Goal: Transaction & Acquisition: Book appointment/travel/reservation

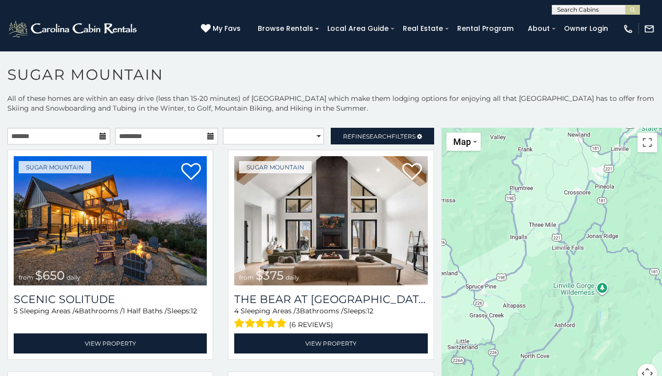
drag, startPoint x: 534, startPoint y: 291, endPoint x: 544, endPoint y: 81, distance: 209.9
click at [544, 81] on div "**********" at bounding box center [331, 224] width 662 height 316
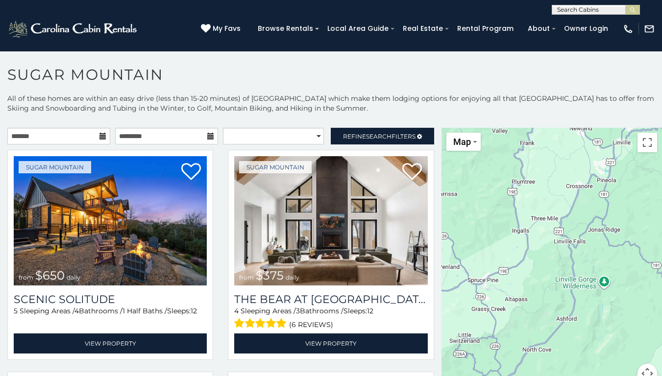
scroll to position [28, 0]
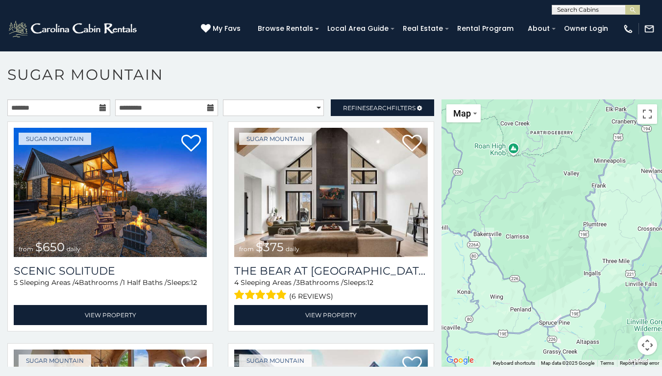
drag, startPoint x: 554, startPoint y: 213, endPoint x: 630, endPoint y: 291, distance: 109.1
click at [630, 291] on div "$650 $375 $350 $350 $200 $375 $195 $265 $190 $175 $155 $290 $175 $345 $1,095 $1…" at bounding box center [551, 233] width 220 height 268
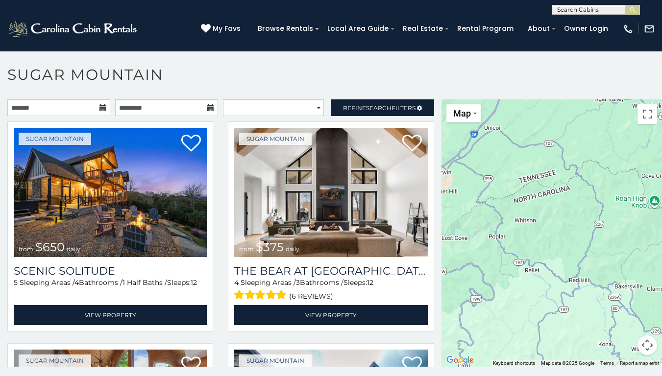
drag, startPoint x: 518, startPoint y: 228, endPoint x: 657, endPoint y: 280, distance: 148.1
click at [657, 280] on div "$650 $375 $350 $350 $200 $375 $195 $265 $190 $175 $155 $290 $175 $345 $1,095 $1…" at bounding box center [551, 233] width 220 height 268
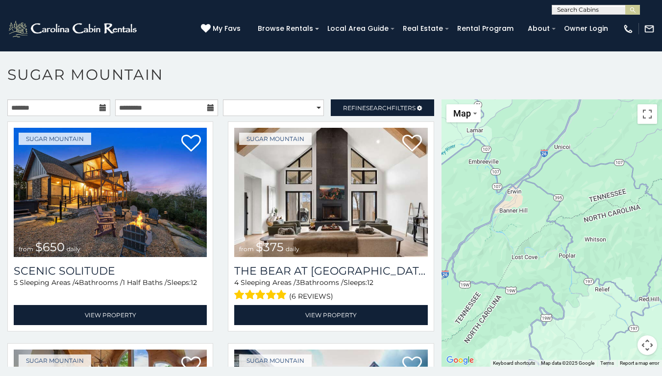
drag, startPoint x: 534, startPoint y: 275, endPoint x: 606, endPoint y: 287, distance: 73.5
click at [606, 287] on div "$650 $375 $350 $350 $200 $375 $195 $265 $190 $175 $155 $290 $175 $345 $1,095 $1…" at bounding box center [551, 233] width 220 height 268
click at [367, 0] on div "**********" at bounding box center [331, 7] width 662 height 15
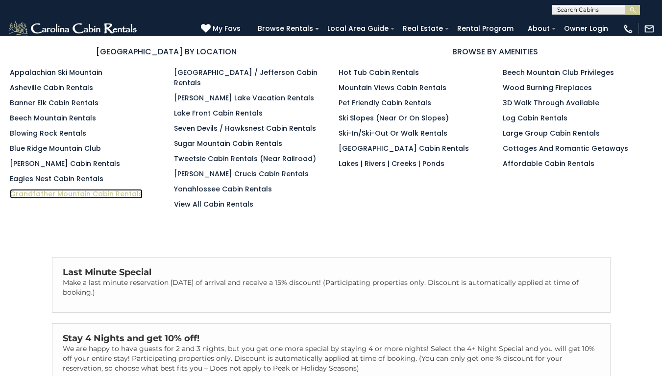
click at [40, 193] on link "Grandfather Mountain Cabin Rentals" at bounding box center [76, 194] width 133 height 10
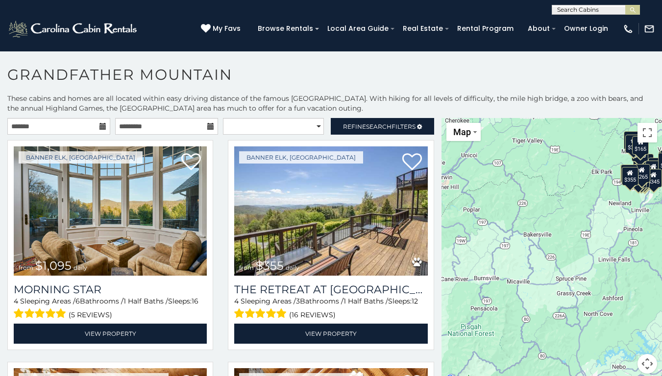
drag, startPoint x: 487, startPoint y: 211, endPoint x: 559, endPoint y: 125, distance: 112.3
click at [559, 125] on div "$1,095 $355 $300 $225 $375 $425 $400 $485 $300 $300 $375 $350 $305 $275 $375 $4…" at bounding box center [551, 252] width 220 height 268
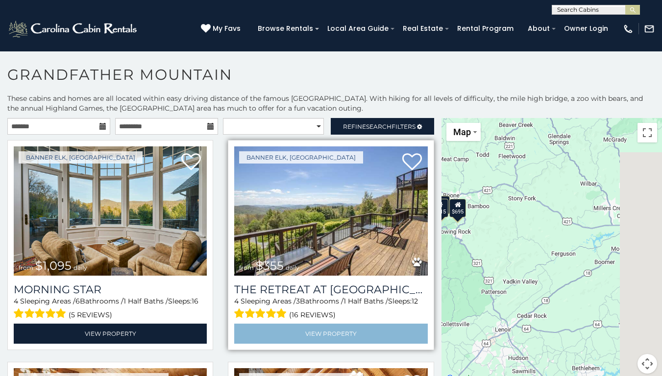
drag, startPoint x: 632, startPoint y: 250, endPoint x: 337, endPoint y: 325, distance: 304.2
click at [337, 118] on main "**********" at bounding box center [331, 118] width 662 height 0
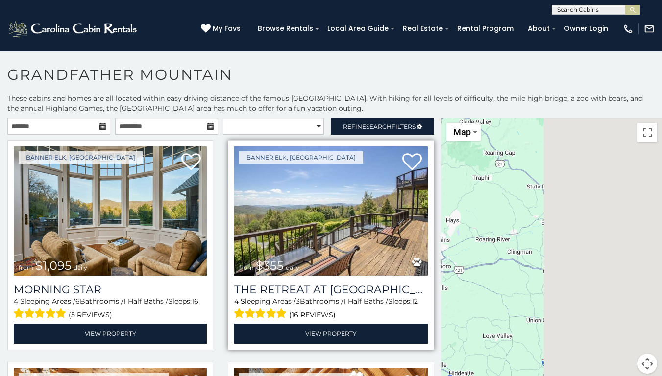
drag, startPoint x: 570, startPoint y: 268, endPoint x: 363, endPoint y: 309, distance: 211.4
click at [363, 118] on main "**********" at bounding box center [331, 118] width 662 height 0
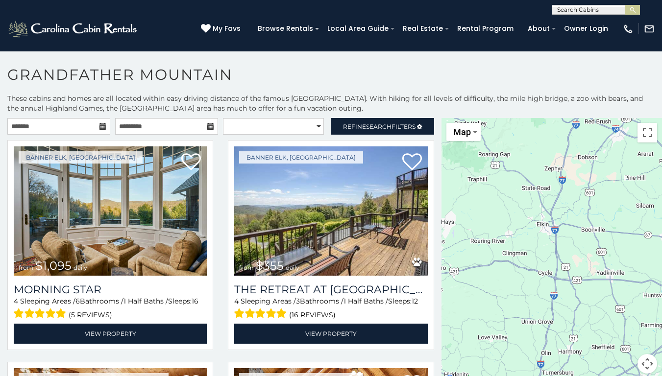
scroll to position [4, 0]
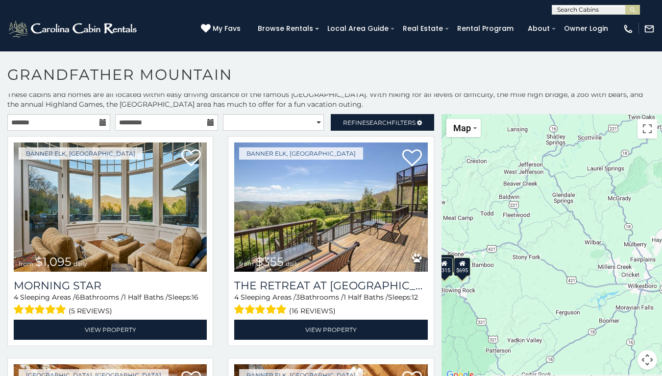
drag, startPoint x: 456, startPoint y: 211, endPoint x: 666, endPoint y: 234, distance: 212.0
click at [661, 234] on html "**********" at bounding box center [331, 191] width 662 height 382
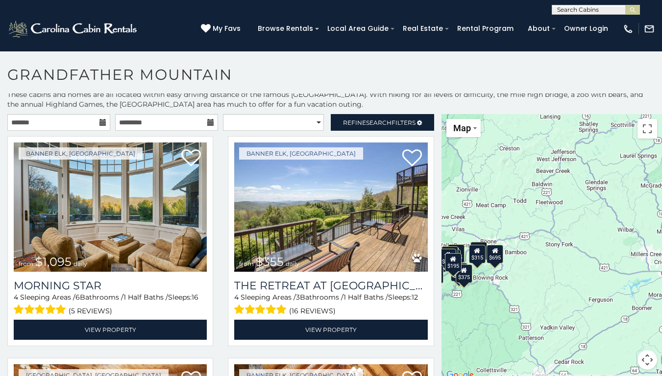
drag, startPoint x: 643, startPoint y: 241, endPoint x: 669, endPoint y: 226, distance: 29.2
click at [661, 226] on html "**********" at bounding box center [331, 191] width 662 height 382
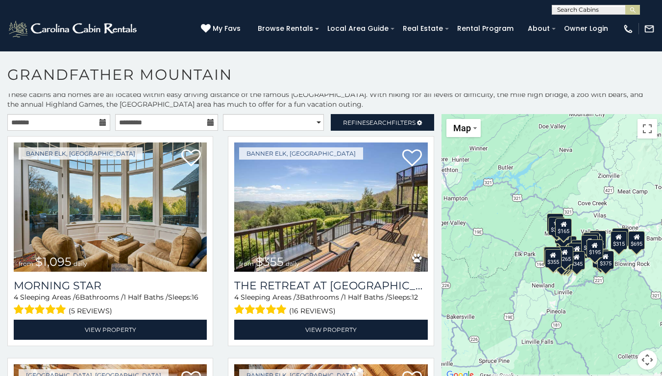
drag, startPoint x: 489, startPoint y: 301, endPoint x: 611, endPoint y: 299, distance: 122.5
click at [611, 299] on div "$1,095 $355 $300 $225 $375 $425 $400 $485 $300 $300 $375 $350 $305 $275 $375 $4…" at bounding box center [551, 248] width 220 height 268
drag, startPoint x: 414, startPoint y: 315, endPoint x: 619, endPoint y: 309, distance: 205.4
click at [622, 114] on main "**********" at bounding box center [331, 114] width 662 height 0
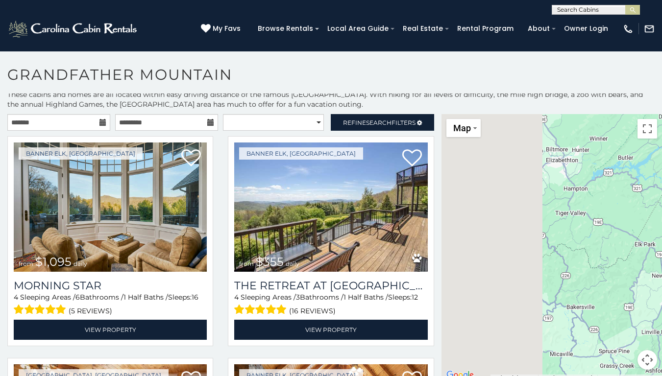
drag, startPoint x: 518, startPoint y: 308, endPoint x: 641, endPoint y: 298, distance: 123.4
click at [641, 298] on div "$1,095 $355 $300 $225 $375 $425 $400 $485 $300 $300 $375 $350 $305 $275 $375 $4…" at bounding box center [551, 248] width 220 height 268
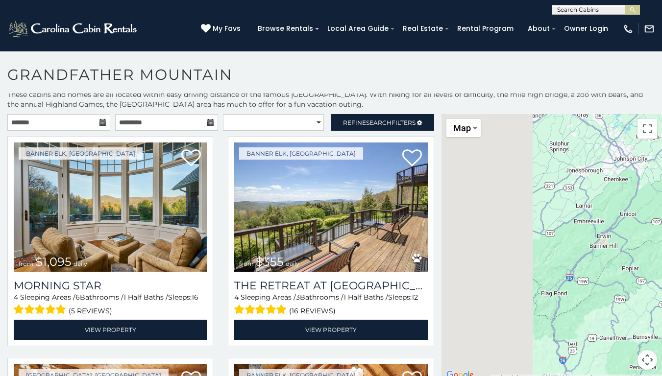
drag, startPoint x: 524, startPoint y: 311, endPoint x: 669, endPoint y: 289, distance: 146.2
click at [661, 289] on html "**********" at bounding box center [331, 191] width 662 height 382
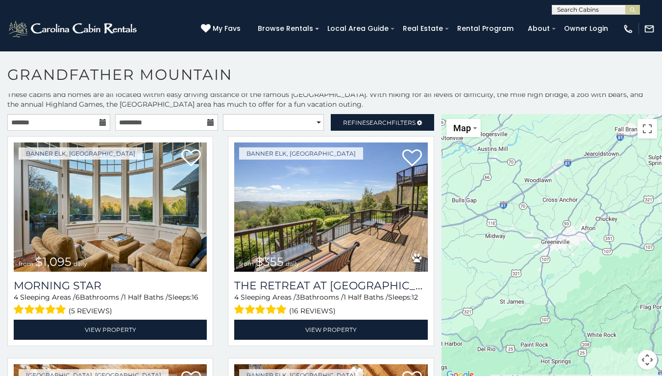
drag, startPoint x: 519, startPoint y: 308, endPoint x: 596, endPoint y: 335, distance: 82.0
click at [596, 335] on div "$1,095 $355 $300 $225 $375 $425 $400 $485 $300 $300 $375 $350 $305 $275 $375 $4…" at bounding box center [551, 248] width 220 height 268
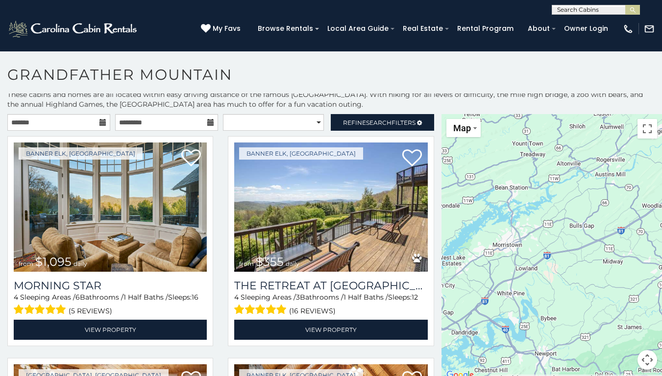
drag, startPoint x: 498, startPoint y: 308, endPoint x: 539, endPoint y: 334, distance: 48.7
click at [618, 324] on div "$1,095 $355 $300 $225 $375 $425 $400 $485 $300 $300 $375 $350 $305 $275 $375 $4…" at bounding box center [551, 248] width 220 height 268
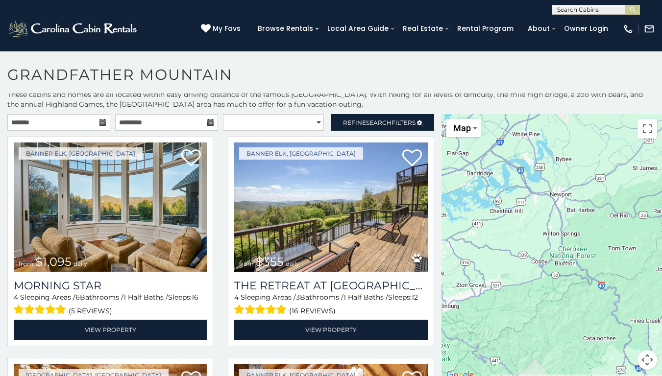
drag, startPoint x: 505, startPoint y: 329, endPoint x: 521, endPoint y: 167, distance: 163.0
click at [521, 167] on div "$1,095 $355 $300 $225 $375 $425 $400 $485 $300 $300 $375 $350 $305 $275 $375 $4…" at bounding box center [551, 248] width 220 height 268
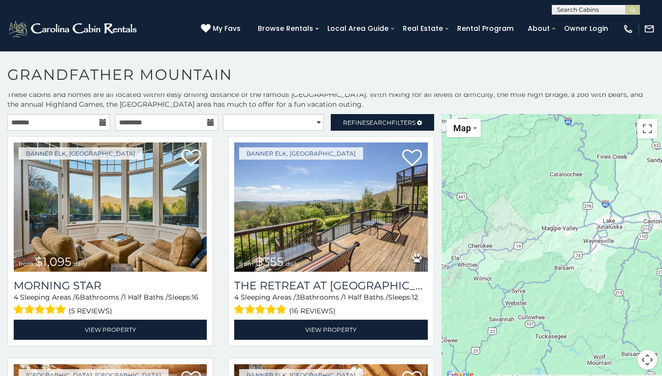
drag, startPoint x: 538, startPoint y: 325, endPoint x: 486, endPoint y: 115, distance: 217.1
click at [486, 115] on div "$1,095 $355 $300 $225 $375 $425 $400 $485 $300 $300 $375 $350 $305 $275 $375 $4…" at bounding box center [551, 248] width 220 height 268
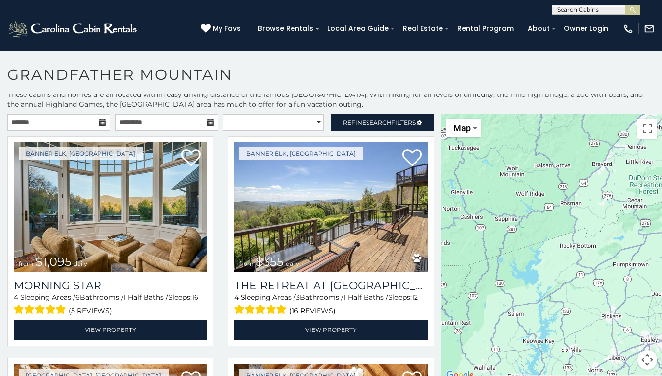
drag, startPoint x: 563, startPoint y: 272, endPoint x: 497, endPoint y: 131, distance: 155.4
click at [497, 131] on div "$1,095 $355 $300 $225 $375 $425 $400 $485 $300 $300 $375 $350 $305 $275 $375 $4…" at bounding box center [551, 248] width 220 height 268
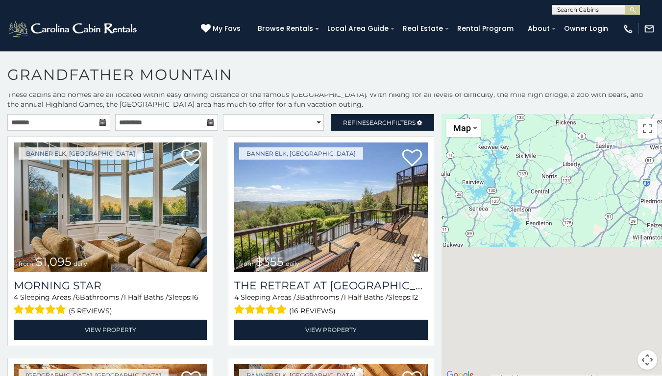
drag, startPoint x: 491, startPoint y: 127, endPoint x: 487, endPoint y: 114, distance: 13.8
click at [487, 114] on div "$1,095 $355 $300 $225 $375 $425 $400 $485 $300 $300 $375 $350 $305 $275 $375 $4…" at bounding box center [551, 248] width 220 height 268
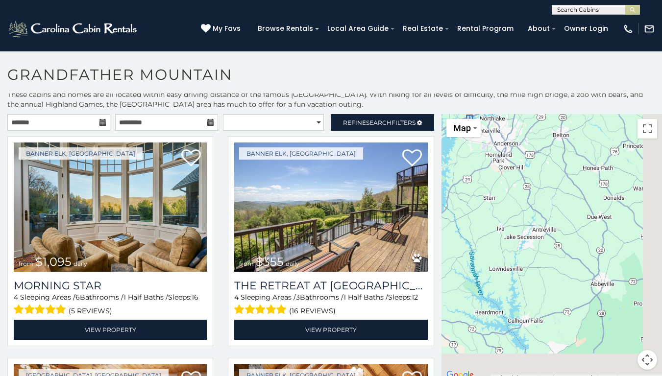
drag, startPoint x: 539, startPoint y: 286, endPoint x: 455, endPoint y: 142, distance: 166.4
click at [455, 142] on div "$1,095 $355 $300 $225 $375 $425 $400 $485 $300 $300 $375 $350 $305 $275 $375 $4…" at bounding box center [551, 248] width 220 height 268
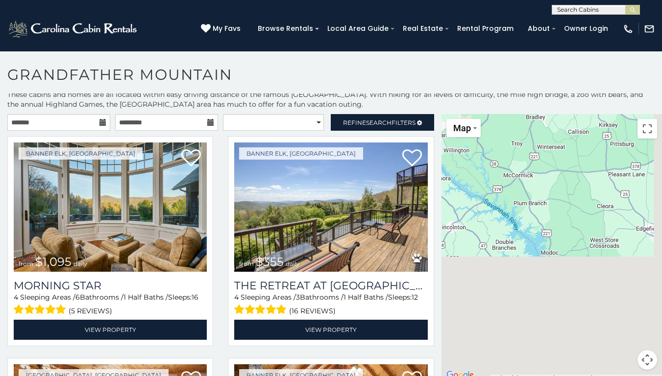
drag, startPoint x: 606, startPoint y: 331, endPoint x: 502, endPoint y: 125, distance: 230.8
click at [502, 125] on div "$1,095 $355 $300 $225 $375 $425 $400 $485 $300 $300 $375 $350 $305 $275 $375 $4…" at bounding box center [551, 248] width 220 height 268
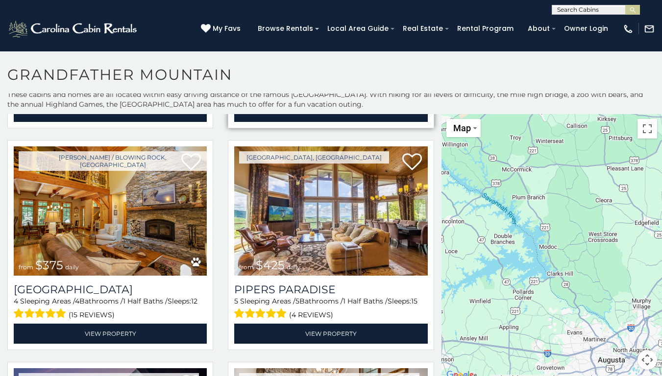
scroll to position [441, 0]
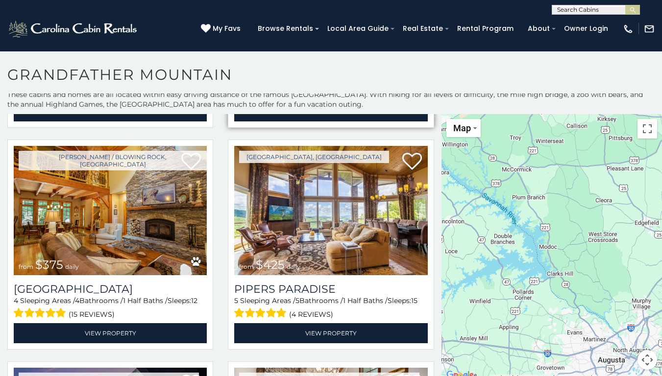
click at [423, 255] on div "Beech Mountain, NC from $425 daily Pipers Paradise 5 Sleeping Areas / 5 Bathroo…" at bounding box center [331, 245] width 206 height 210
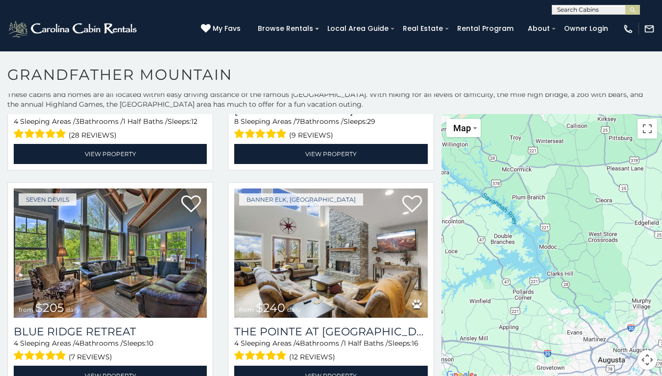
scroll to position [1960, 0]
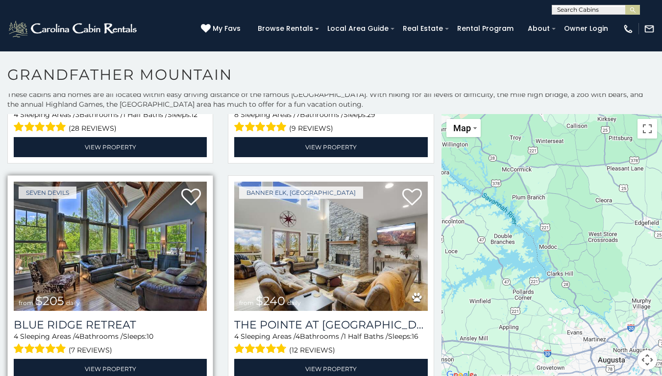
click at [96, 240] on img at bounding box center [110, 246] width 193 height 129
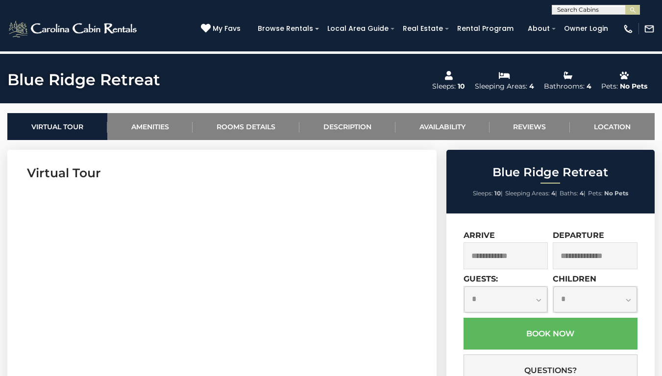
scroll to position [343, 0]
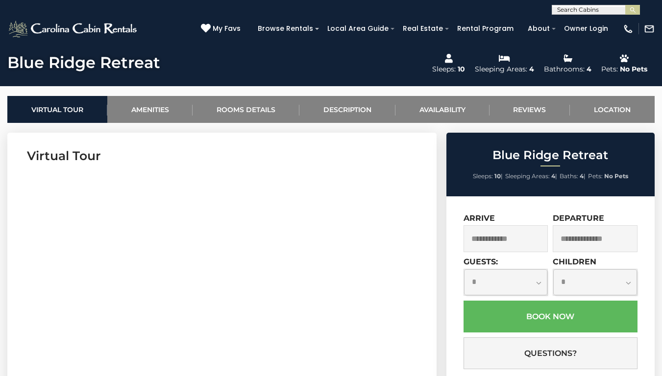
click at [532, 233] on input "text" at bounding box center [506, 238] width 85 height 27
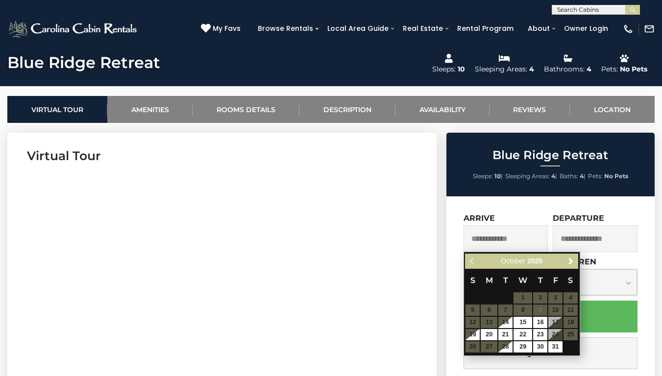
click at [555, 308] on table "S M T W T F S 1 2 3 4 5 6 7 8 9 10 11 12 13 14 15 16 17 18 19 20 21 22 23 24 25…" at bounding box center [521, 311] width 113 height 84
click at [434, 249] on section "Virtual Tour" at bounding box center [221, 282] width 429 height 299
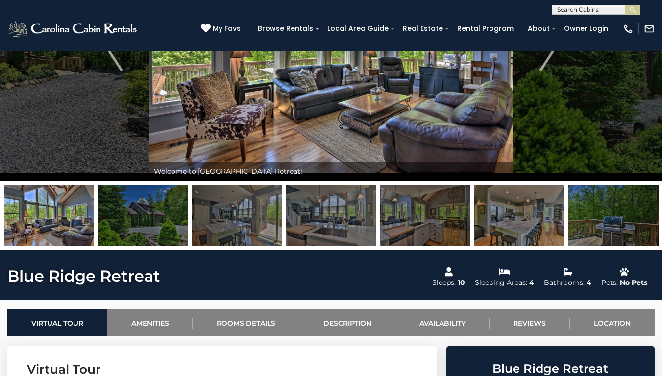
scroll to position [49, 0]
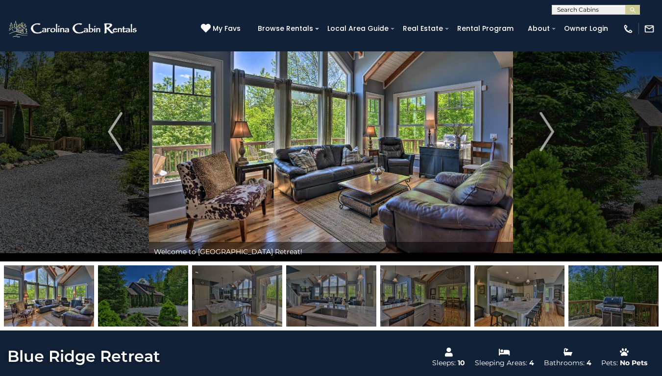
drag, startPoint x: 292, startPoint y: 161, endPoint x: 213, endPoint y: 0, distance: 179.5
click at [213, 0] on div "**********" at bounding box center [331, 7] width 662 height 15
click at [318, 0] on div "**********" at bounding box center [331, 7] width 662 height 15
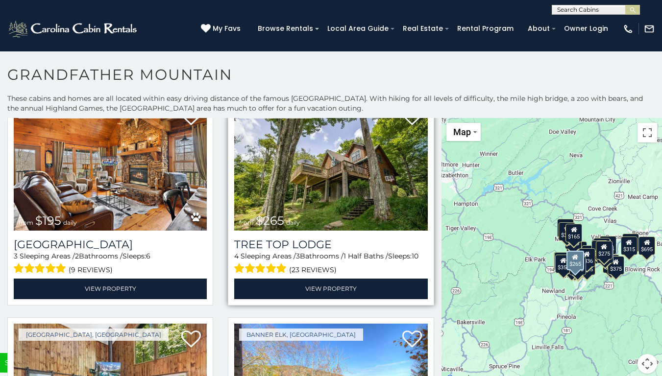
scroll to position [2940, 0]
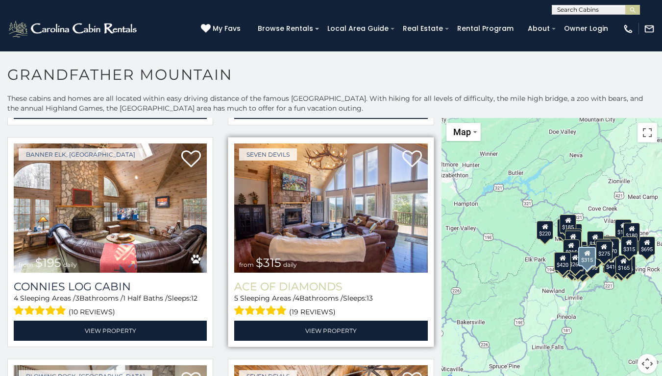
scroll to position [3339, 0]
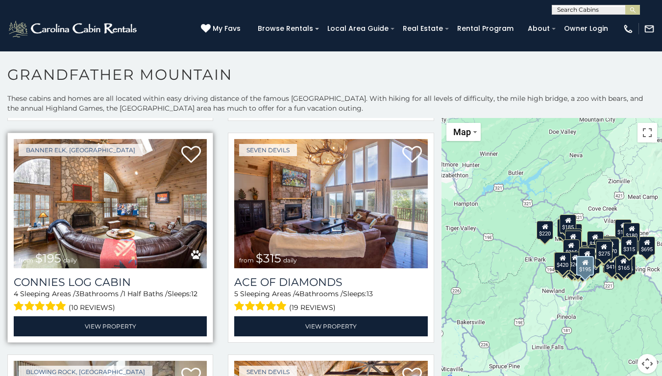
click at [165, 172] on img at bounding box center [110, 203] width 193 height 129
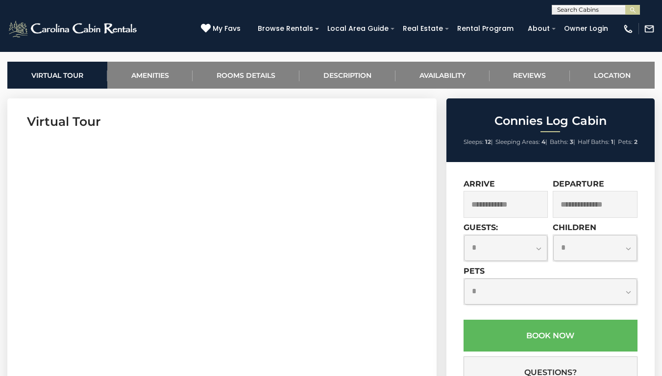
scroll to position [392, 0]
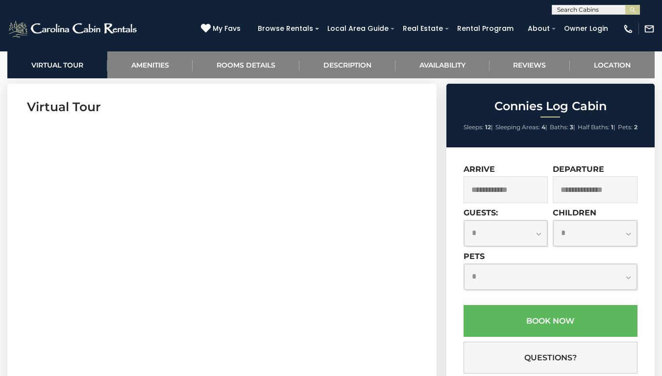
click at [513, 186] on input "text" at bounding box center [506, 189] width 85 height 27
click at [243, 0] on div "**********" at bounding box center [331, 7] width 662 height 15
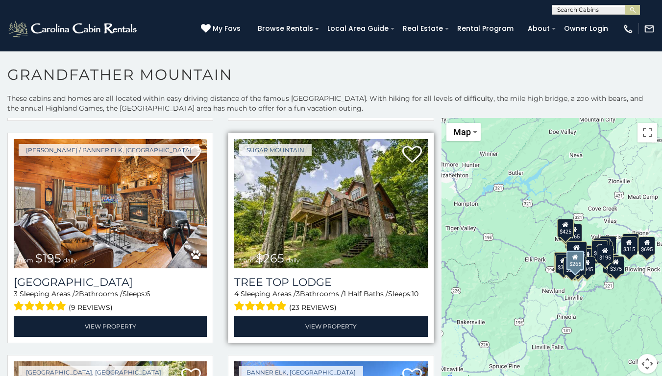
scroll to position [2940, 0]
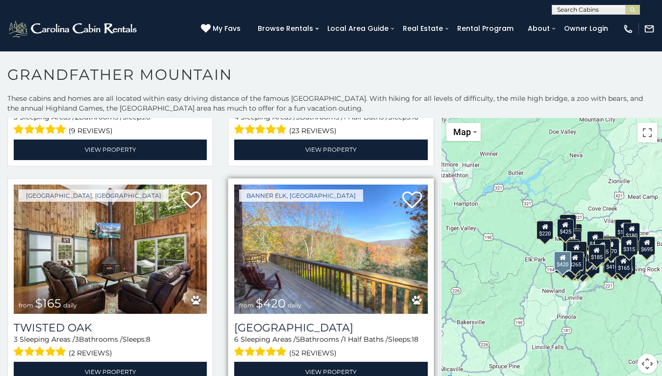
scroll to position [3087, 0]
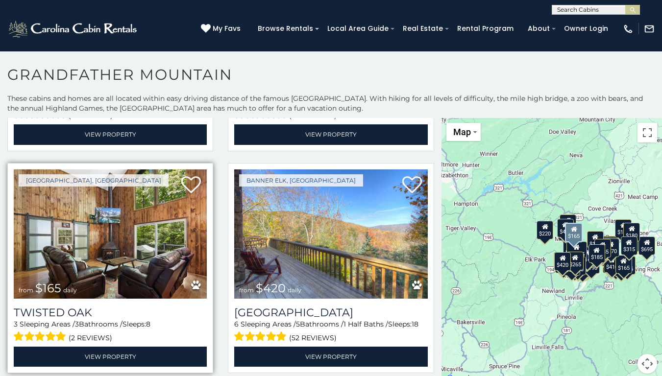
click at [125, 203] on img at bounding box center [110, 234] width 193 height 129
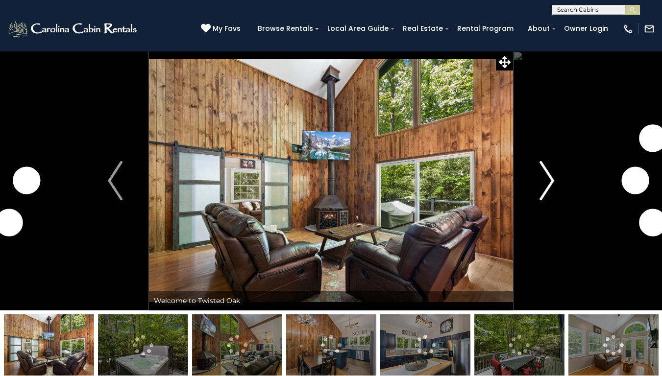
scroll to position [98, 0]
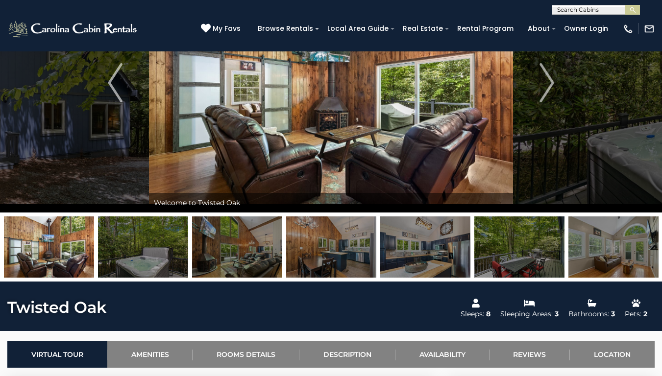
click at [153, 249] on img at bounding box center [143, 247] width 90 height 61
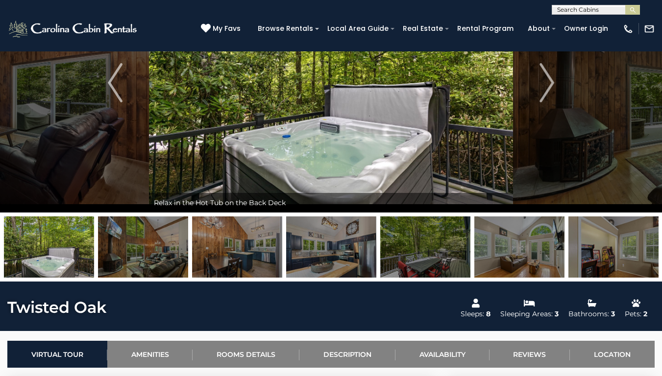
click at [171, 252] on img at bounding box center [143, 247] width 90 height 61
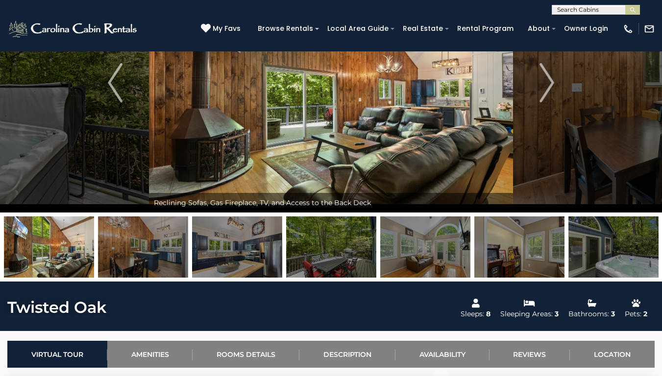
click at [172, 248] on img at bounding box center [143, 247] width 90 height 61
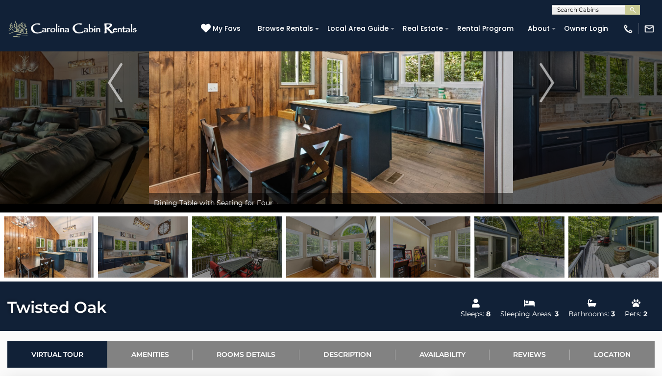
click at [161, 245] on img at bounding box center [143, 247] width 90 height 61
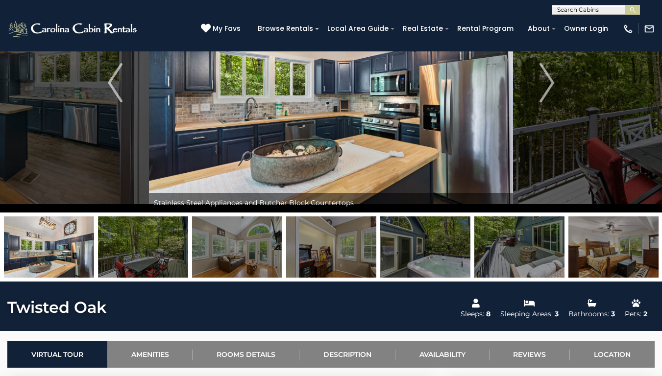
click at [160, 242] on img at bounding box center [143, 247] width 90 height 61
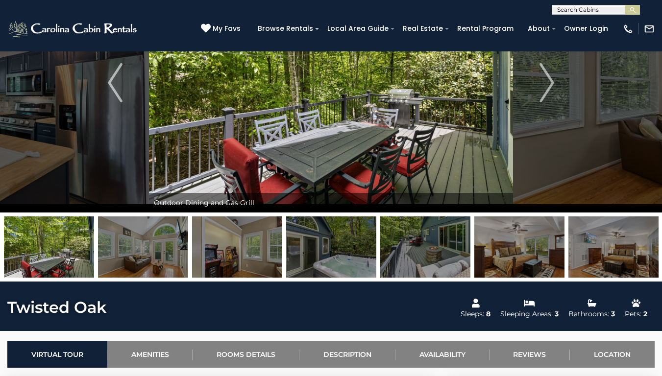
click at [174, 242] on img at bounding box center [143, 247] width 90 height 61
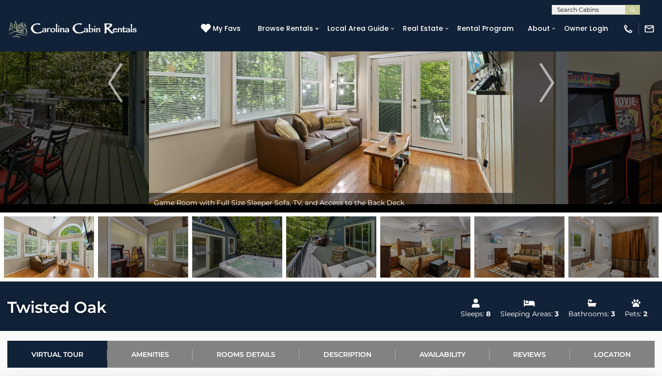
click at [221, 239] on img at bounding box center [237, 247] width 90 height 61
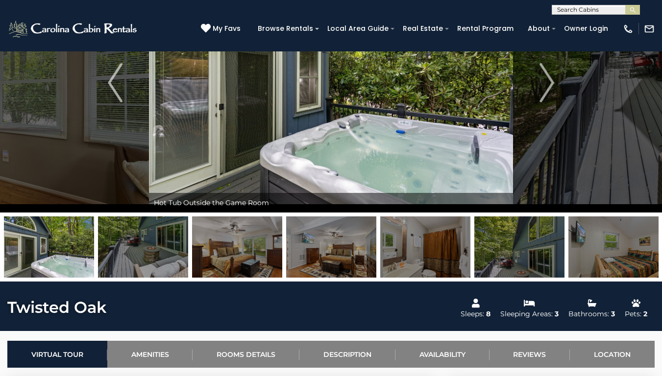
click at [221, 242] on img at bounding box center [237, 247] width 90 height 61
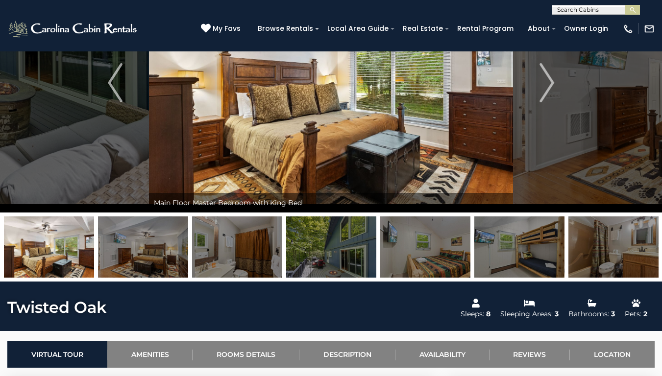
click at [270, 246] on img at bounding box center [237, 247] width 90 height 61
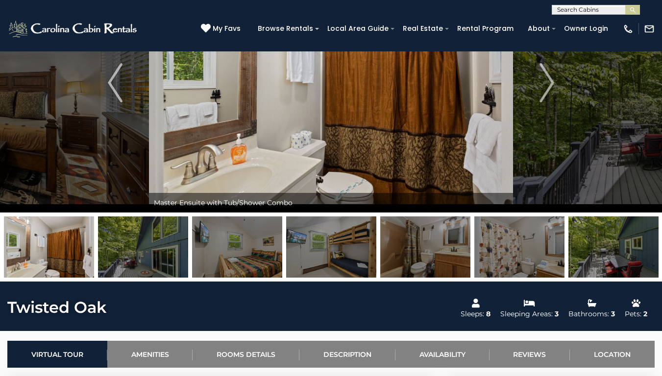
click at [304, 244] on img at bounding box center [331, 247] width 90 height 61
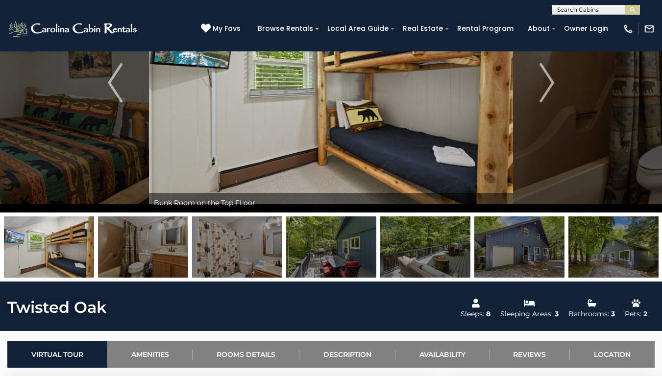
click at [309, 242] on img at bounding box center [331, 247] width 90 height 61
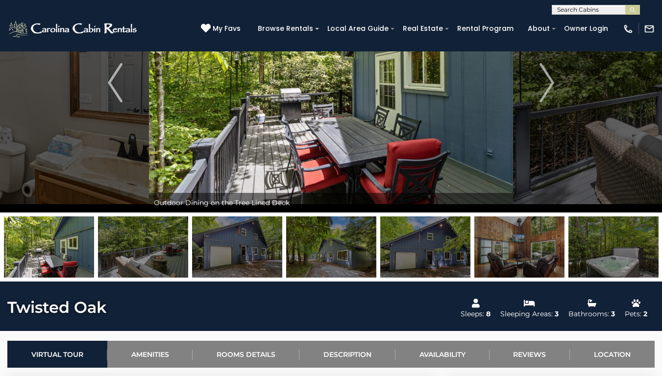
click at [259, 245] on img at bounding box center [237, 247] width 90 height 61
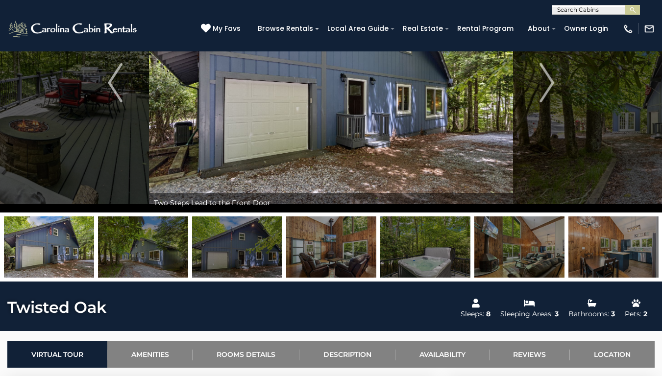
click at [310, 249] on img at bounding box center [331, 247] width 90 height 61
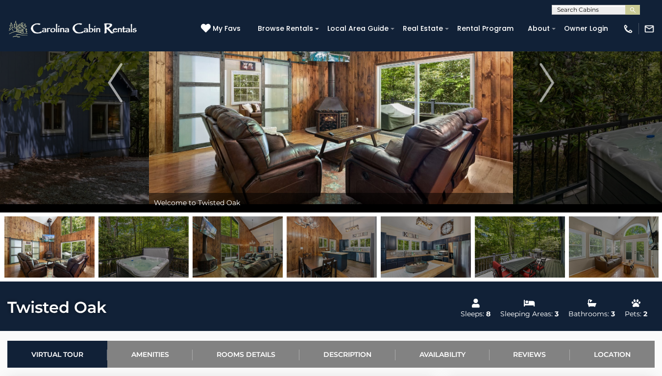
click at [396, 239] on img at bounding box center [426, 247] width 90 height 61
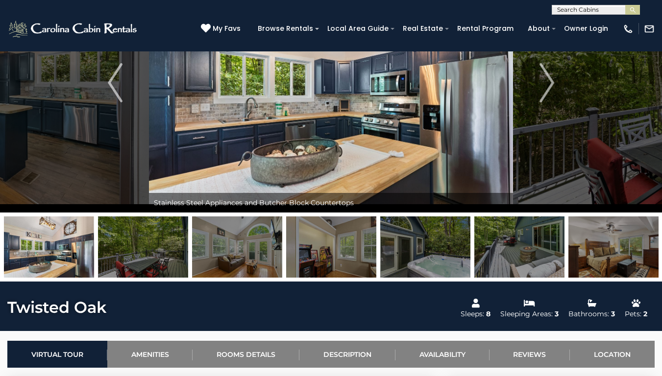
click at [303, 0] on div "**********" at bounding box center [331, 7] width 662 height 15
click at [302, 128] on img at bounding box center [331, 83] width 364 height 260
click at [335, 236] on img at bounding box center [331, 247] width 90 height 61
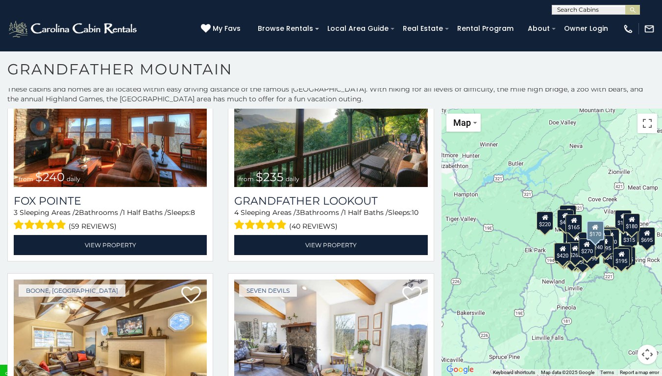
scroll to position [6083, 0]
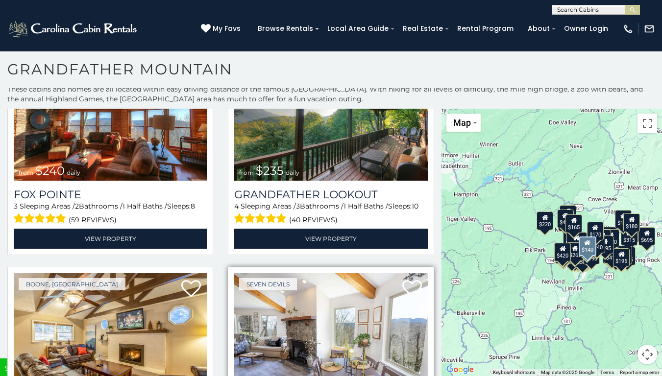
click at [306, 273] on img at bounding box center [330, 337] width 193 height 129
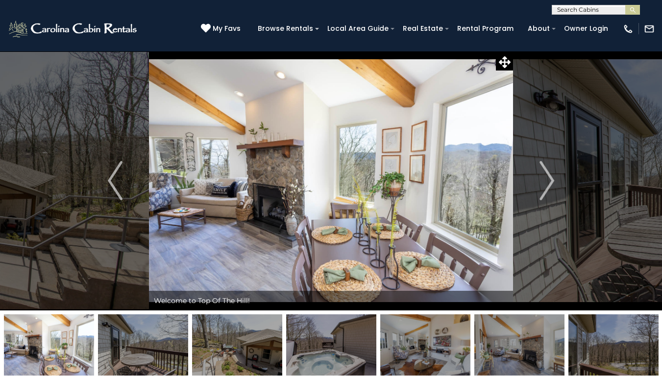
click at [150, 332] on img at bounding box center [143, 345] width 90 height 61
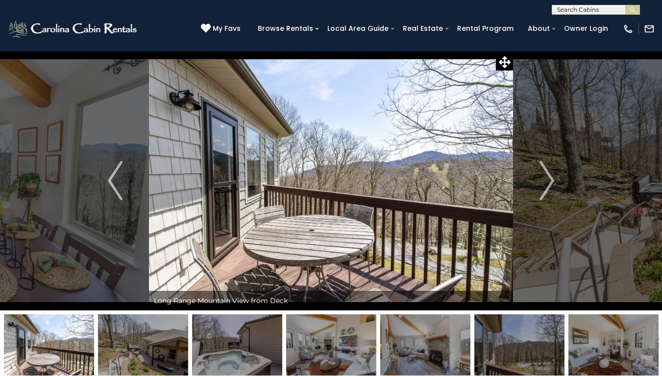
click at [148, 335] on img at bounding box center [143, 345] width 90 height 61
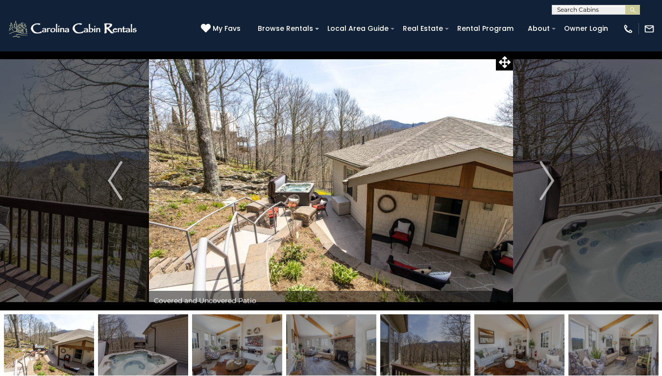
click at [147, 338] on img at bounding box center [143, 345] width 90 height 61
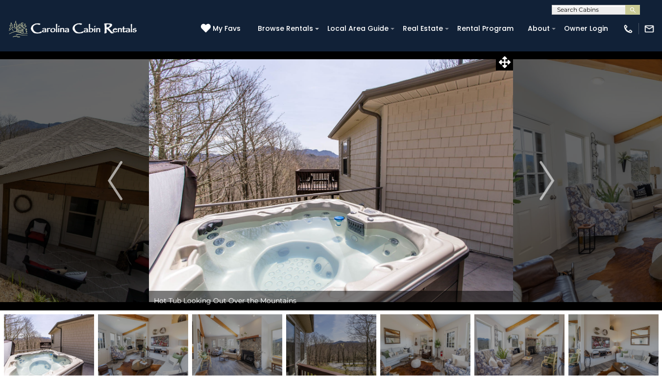
click at [147, 338] on img at bounding box center [143, 345] width 90 height 61
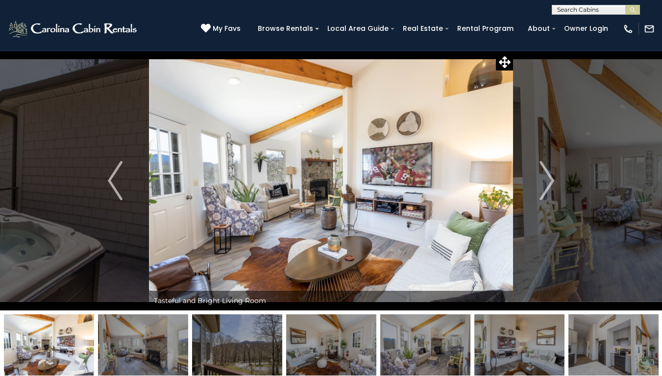
click at [147, 338] on img at bounding box center [143, 345] width 90 height 61
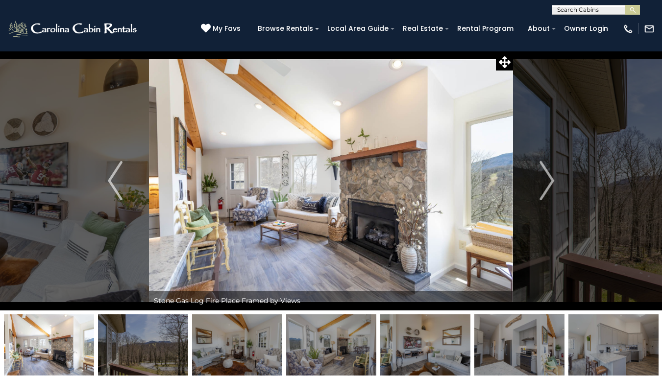
click at [161, 344] on img at bounding box center [143, 345] width 90 height 61
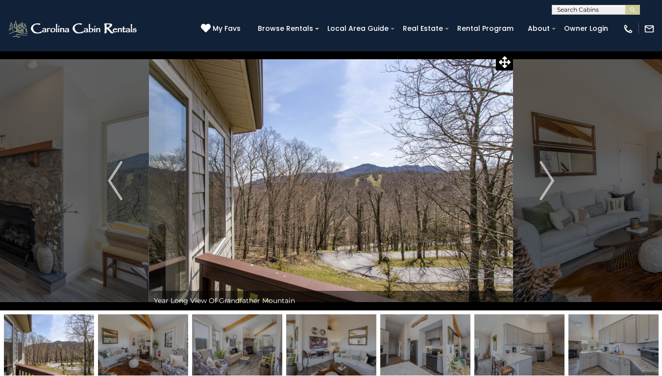
click at [172, 341] on img at bounding box center [143, 345] width 90 height 61
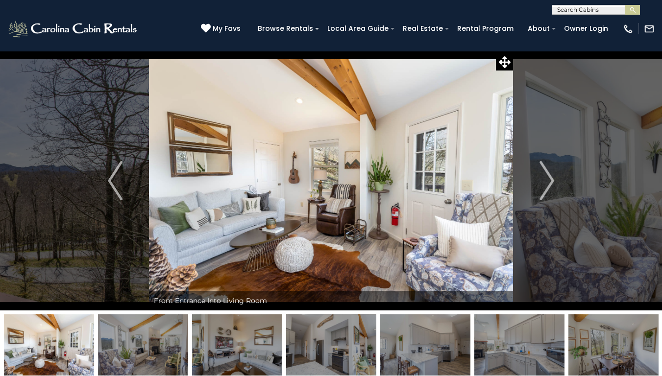
click at [177, 341] on img at bounding box center [143, 345] width 90 height 61
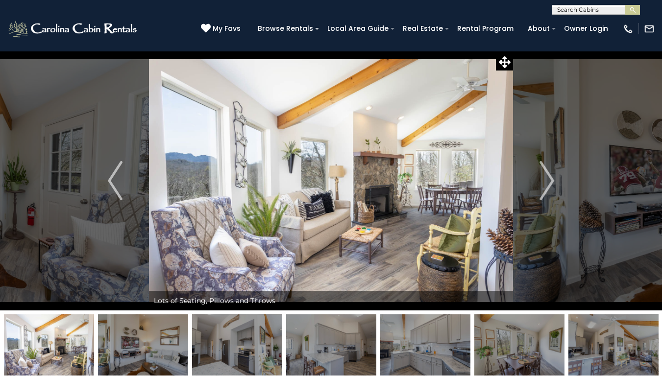
click at [177, 341] on img at bounding box center [143, 345] width 90 height 61
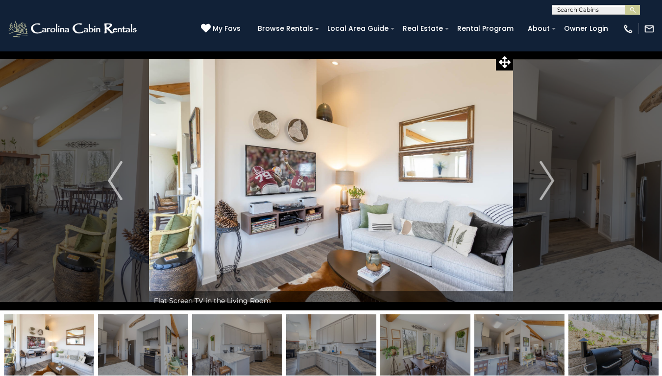
click at [177, 341] on img at bounding box center [143, 345] width 90 height 61
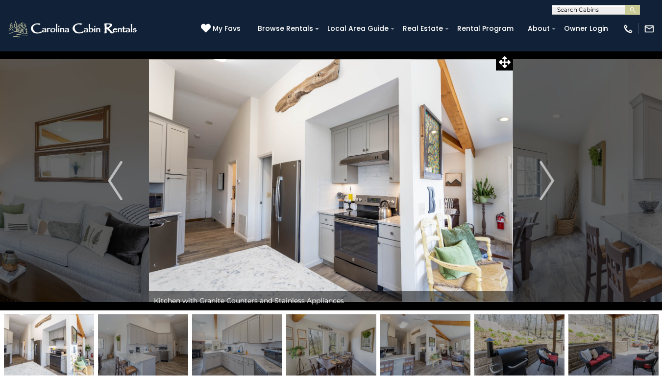
click at [177, 341] on img at bounding box center [143, 345] width 90 height 61
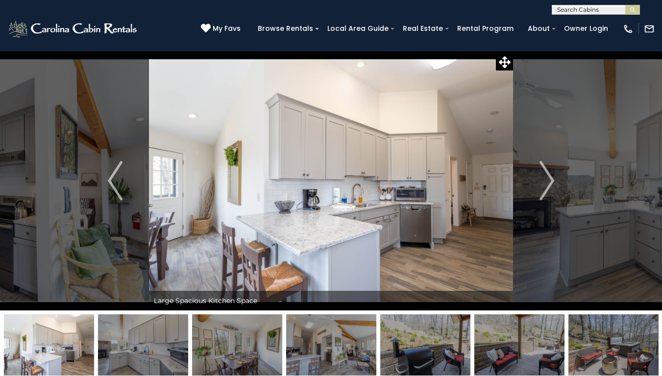
click at [177, 341] on img at bounding box center [143, 345] width 90 height 61
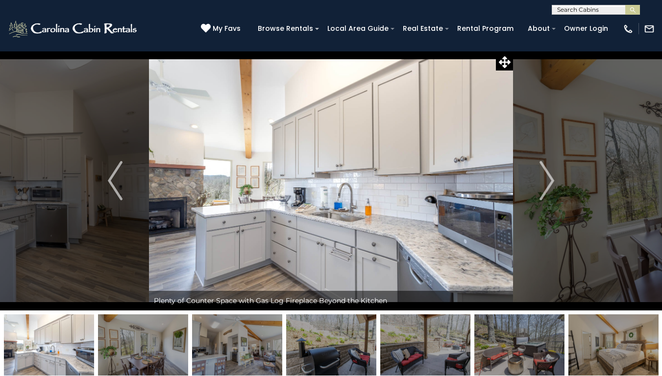
click at [177, 341] on img at bounding box center [143, 345] width 90 height 61
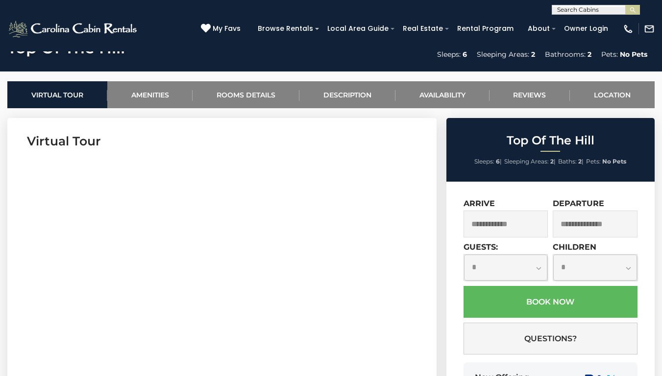
scroll to position [392, 0]
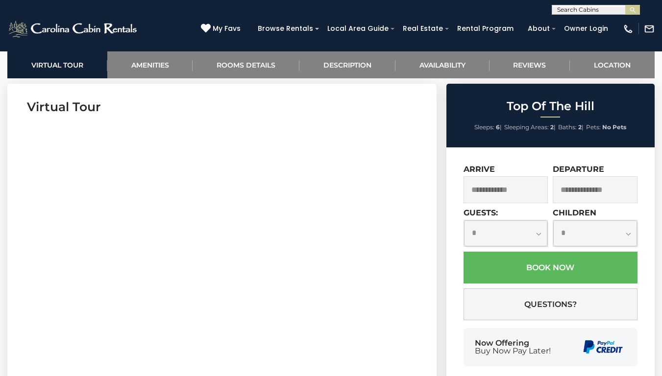
click at [503, 191] on input "text" at bounding box center [506, 189] width 85 height 27
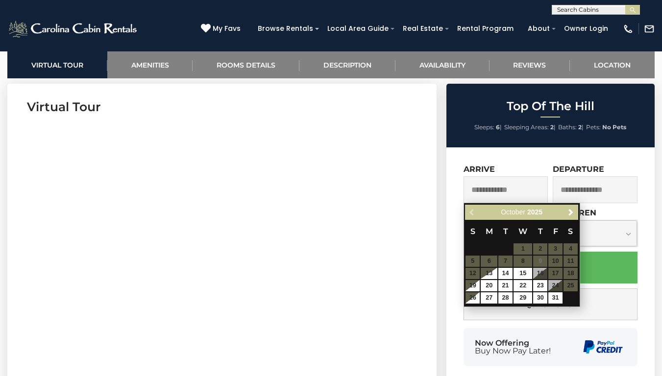
click at [527, 161] on div "**********" at bounding box center [550, 274] width 208 height 255
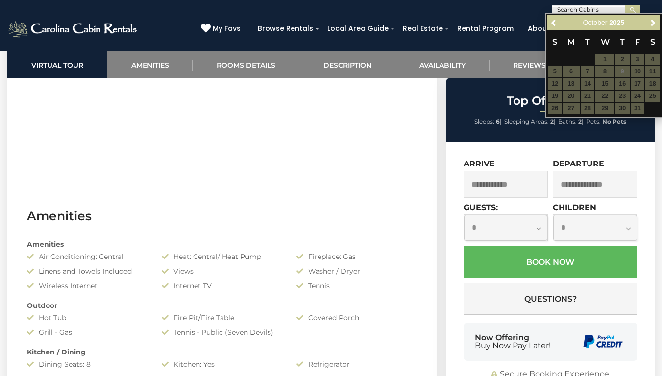
scroll to position [588, 0]
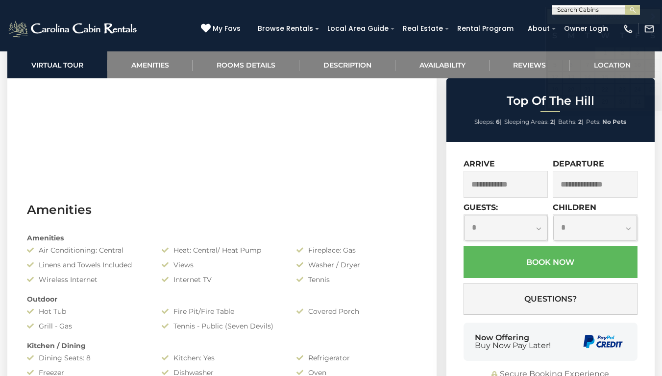
click at [164, 0] on div "**********" at bounding box center [331, 7] width 662 height 15
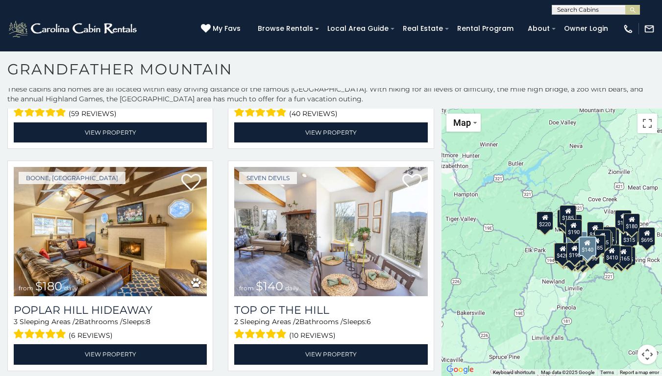
scroll to position [6141, 0]
